Goal: Transaction & Acquisition: Download file/media

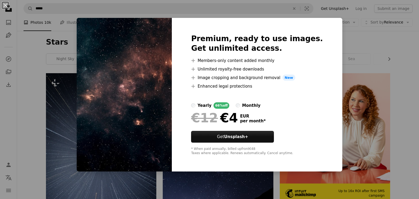
scroll to position [3837, 0]
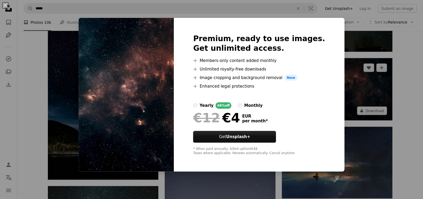
click at [384, 86] on div "An X shape Premium, ready to use images. Get unlimited access. A plus sign Memb…" at bounding box center [211, 99] width 423 height 199
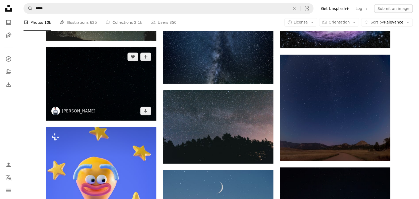
scroll to position [4031, 0]
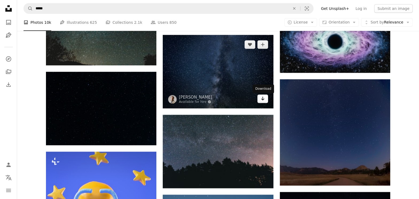
click at [263, 100] on icon "Download" at bounding box center [262, 99] width 3 height 4
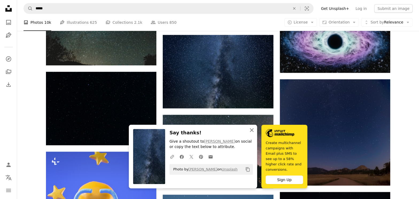
click at [252, 132] on icon "button" at bounding box center [252, 130] width 4 height 4
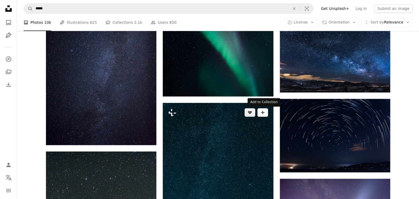
scroll to position [4493, 0]
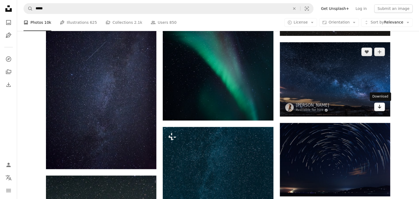
click at [379, 105] on icon "Download" at bounding box center [379, 107] width 3 height 4
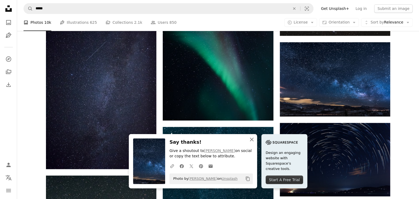
click at [249, 140] on icon "An X shape" at bounding box center [251, 139] width 6 height 6
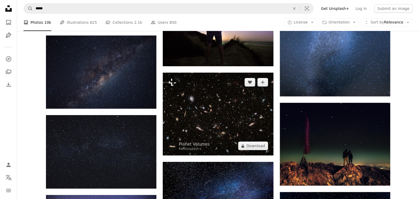
scroll to position [5294, 0]
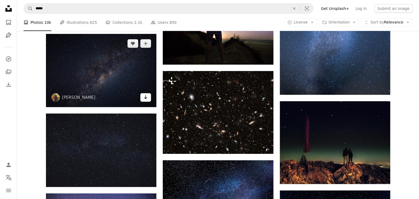
click at [146, 97] on icon "Download" at bounding box center [145, 97] width 3 height 4
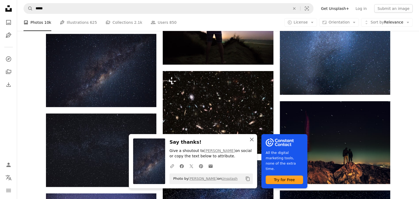
click at [249, 139] on icon "An X shape" at bounding box center [251, 139] width 6 height 6
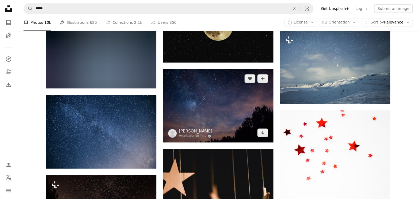
scroll to position [5707, 0]
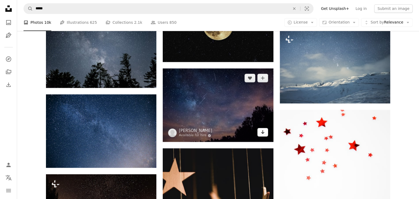
click at [263, 132] on icon "Arrow pointing down" at bounding box center [262, 132] width 4 height 6
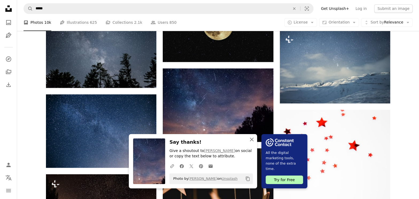
click at [251, 140] on icon "button" at bounding box center [252, 140] width 4 height 4
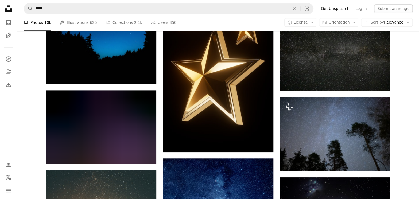
scroll to position [9083, 0]
